Goal: Task Accomplishment & Management: Complete application form

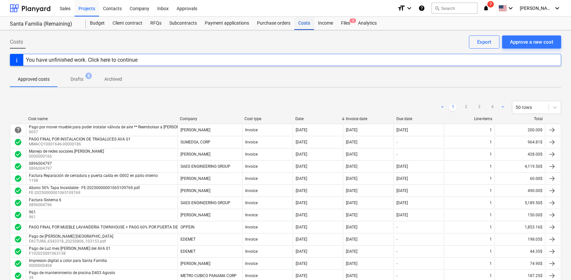
click at [305, 24] on div "Costs" at bounding box center [305, 23] width 20 height 13
click at [526, 40] on div "Approve a new cost" at bounding box center [531, 42] width 43 height 9
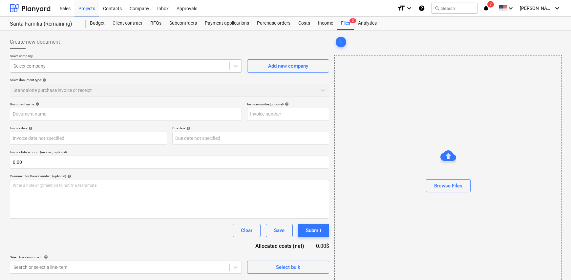
click at [82, 63] on div at bounding box center [119, 66] width 213 height 7
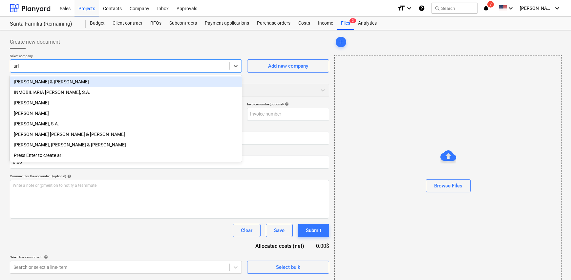
type input "ari"
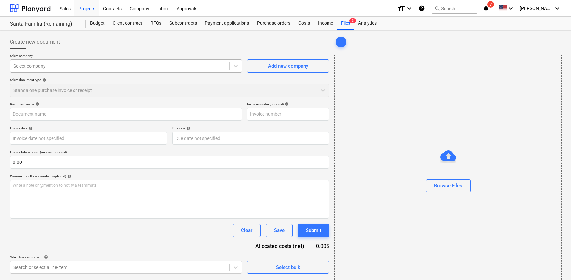
click at [59, 68] on div at bounding box center [119, 66] width 213 height 7
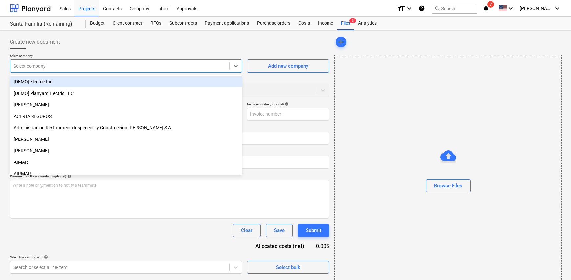
type input "z"
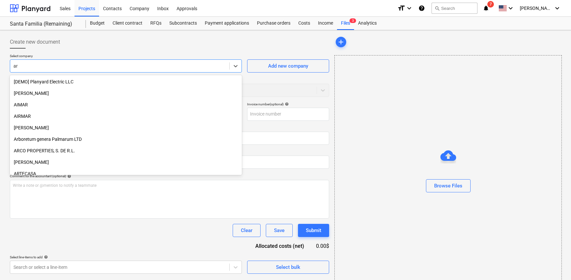
type input "a"
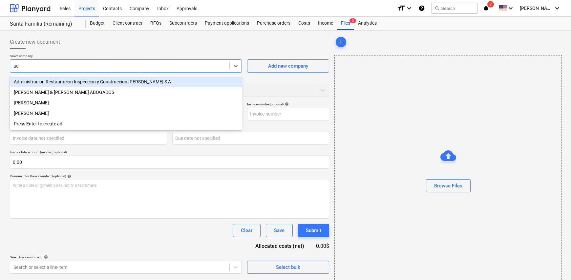
type input "adm"
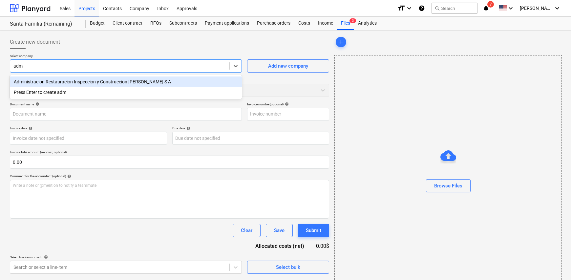
click at [82, 82] on div "Administracion Restauracion Inspeccion y Construccion [PERSON_NAME] S A" at bounding box center [126, 82] width 232 height 11
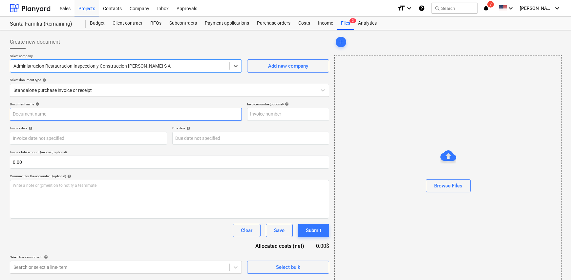
click at [52, 117] on input "text" at bounding box center [126, 114] width 232 height 13
type input "Factura"
click at [263, 112] on input "text" at bounding box center [288, 114] width 82 height 13
type input "0061"
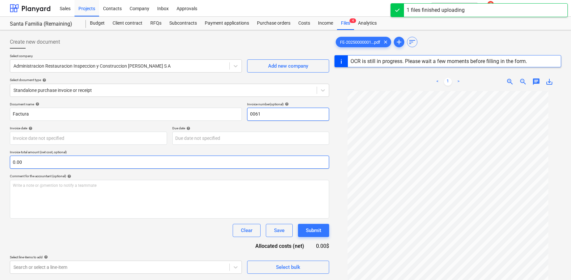
scroll to position [33, 0]
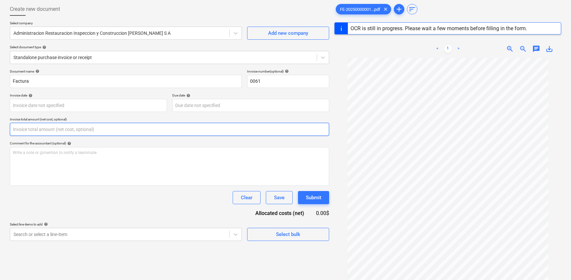
click at [32, 131] on input "text" at bounding box center [170, 129] width 320 height 13
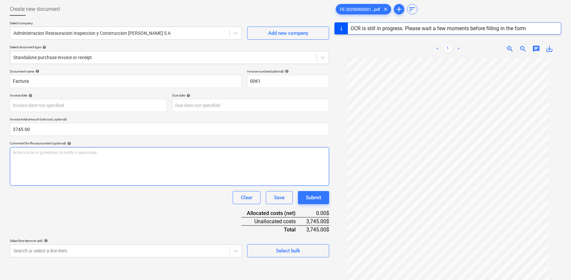
type input "3,745.00"
click at [99, 167] on div "Write a note or @mention to notify a teammate [PERSON_NAME]" at bounding box center [170, 166] width 320 height 39
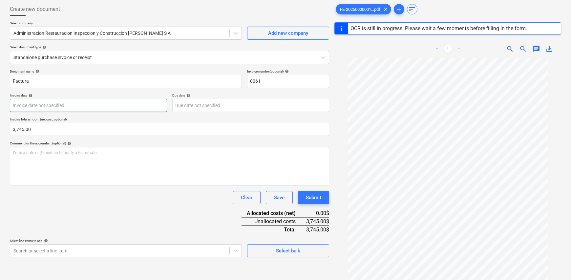
click at [51, 104] on body "Sales Projects Contacts Company Inbox Approvals format_size keyboard_arrow_down…" at bounding box center [285, 107] width 571 height 280
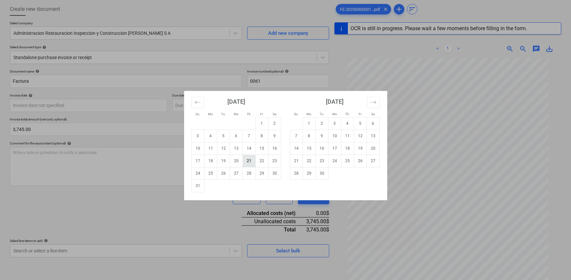
click at [246, 163] on td "21" at bounding box center [249, 161] width 13 height 12
type input "[DATE]"
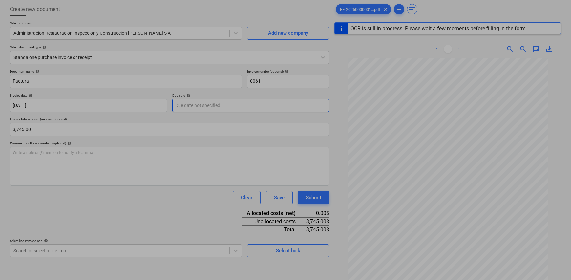
click at [202, 105] on body "Sales Projects Contacts Company Inbox Approvals format_size keyboard_arrow_down…" at bounding box center [285, 107] width 571 height 280
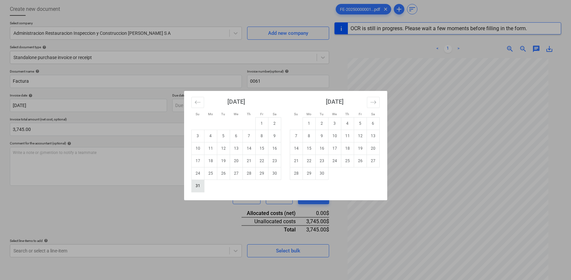
click at [199, 184] on td "31" at bounding box center [197, 186] width 13 height 12
type input "[DATE]"
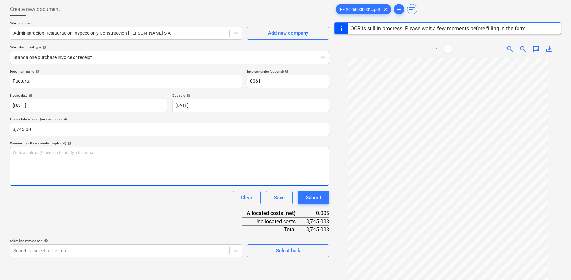
click at [74, 160] on div "Write a note or @mention to notify a teammate [PERSON_NAME]" at bounding box center [170, 166] width 320 height 39
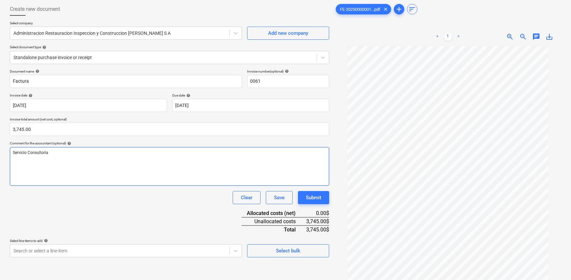
drag, startPoint x: 40, startPoint y: 154, endPoint x: 95, endPoint y: 160, distance: 55.2
click at [105, 167] on div "Servicio Consultoria" at bounding box center [170, 166] width 320 height 39
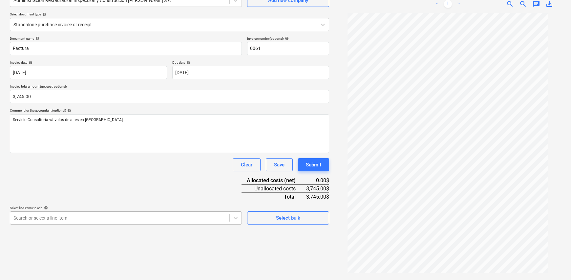
scroll to position [111, 0]
click at [87, 214] on body "Sales Projects Contacts Company Inbox Approvals format_size keyboard_arrow_down…" at bounding box center [285, 74] width 571 height 280
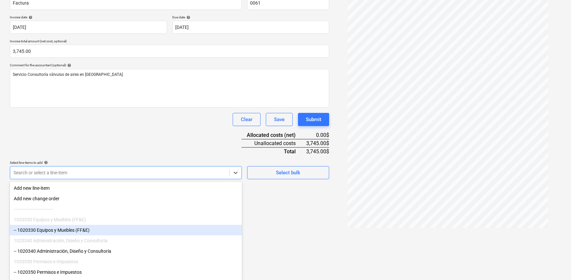
scroll to position [57, 0]
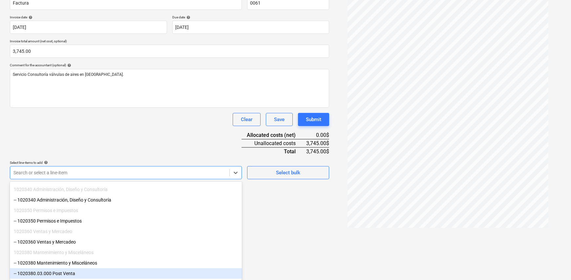
click at [76, 272] on div "-- 1020380.03.000 Post Venta" at bounding box center [126, 273] width 232 height 11
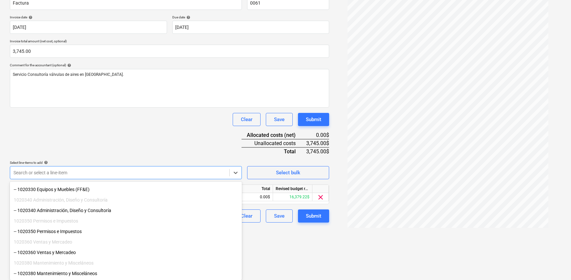
scroll to position [46, 0]
click at [276, 169] on html "Sales Projects Contacts Company Inbox Approvals format_size keyboard_arrow_down…" at bounding box center [285, 29] width 571 height 280
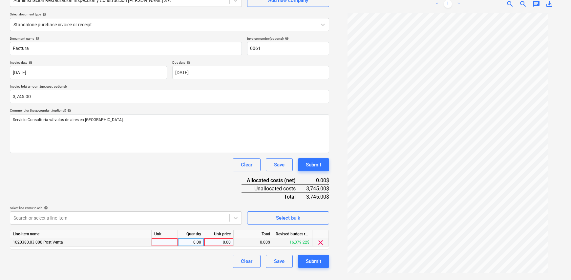
click at [166, 243] on div at bounding box center [165, 242] width 26 height 8
type input "1"
click at [189, 241] on div "0.00" at bounding box center [191, 242] width 21 height 8
type input "1"
click at [217, 244] on div "0.00" at bounding box center [219, 242] width 24 height 8
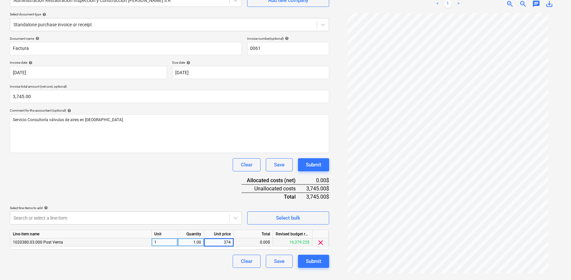
type input "3745"
click at [220, 257] on div "Clear Save Submit" at bounding box center [170, 261] width 320 height 13
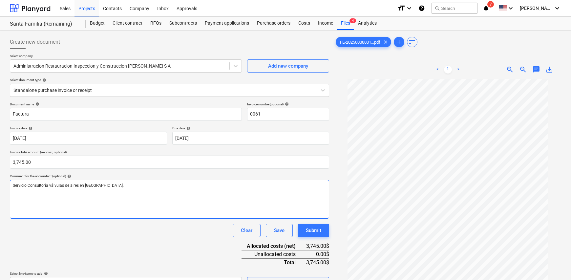
click at [48, 186] on span "Servicio Consultoría válvulas de aires en [GEOGRAPHIC_DATA]." at bounding box center [68, 185] width 111 height 5
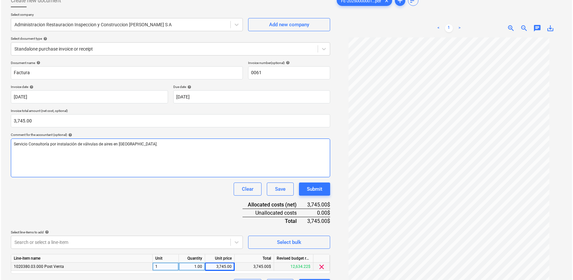
scroll to position [66, 0]
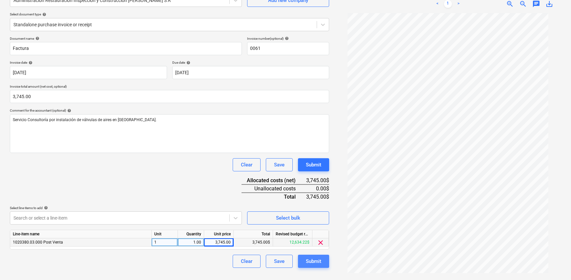
click at [318, 260] on div "Submit" at bounding box center [313, 261] width 15 height 9
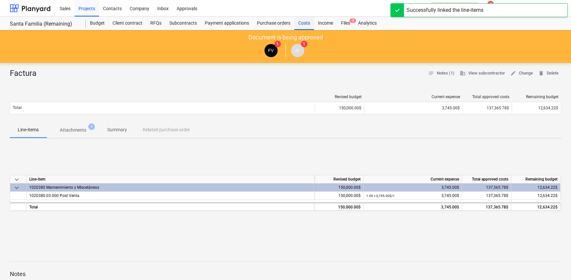
click at [305, 24] on div "Costs" at bounding box center [305, 23] width 20 height 13
